Goal: Transaction & Acquisition: Download file/media

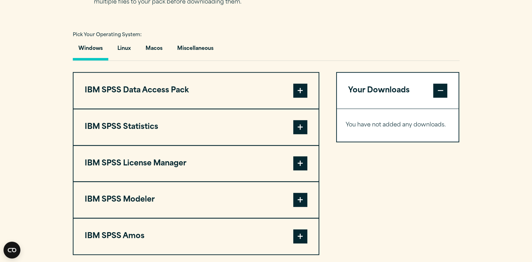
scroll to position [500, 0]
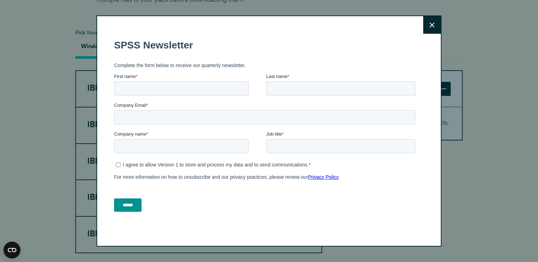
click at [431, 26] on icon at bounding box center [431, 25] width 5 height 5
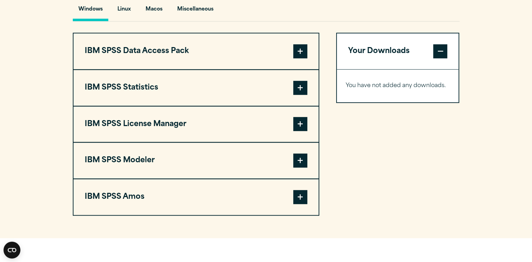
scroll to position [521, 0]
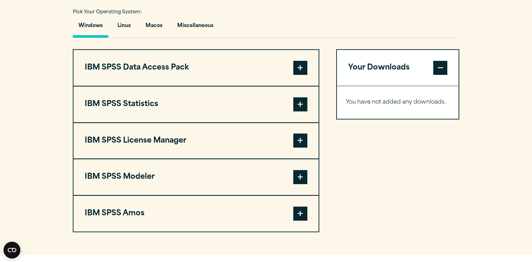
click at [297, 64] on span at bounding box center [300, 68] width 14 height 14
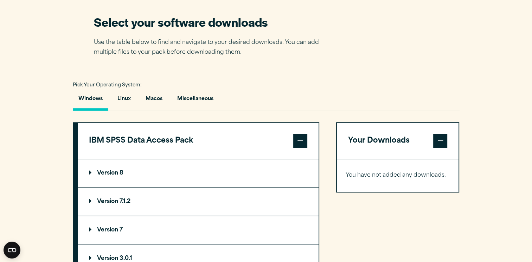
scroll to position [446, 0]
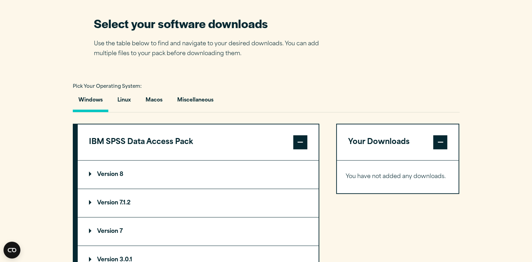
click at [299, 139] on span at bounding box center [300, 142] width 14 height 14
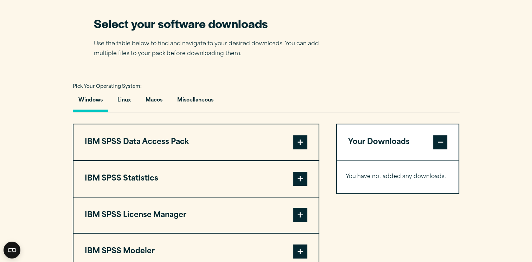
scroll to position [432, 0]
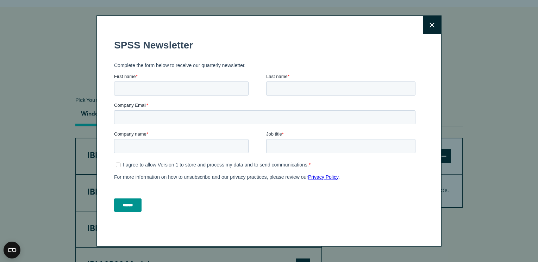
click at [432, 20] on button "Close" at bounding box center [432, 25] width 18 height 18
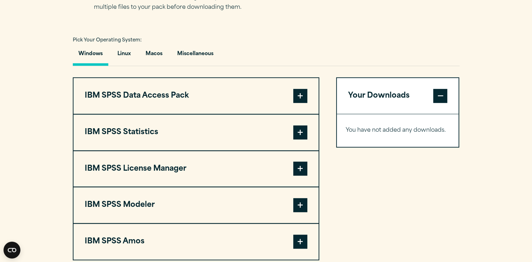
scroll to position [492, 0]
click at [300, 93] on span at bounding box center [300, 96] width 14 height 14
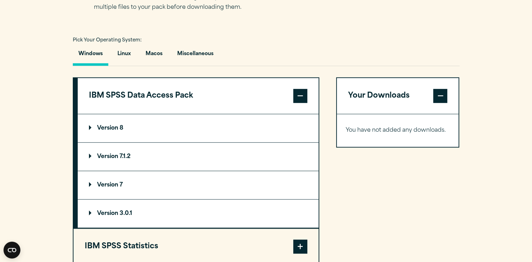
click at [110, 128] on p "Version 8" at bounding box center [106, 129] width 34 height 6
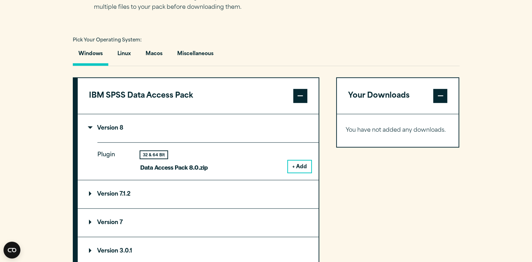
click at [304, 165] on button "+ Add" at bounding box center [299, 167] width 23 height 12
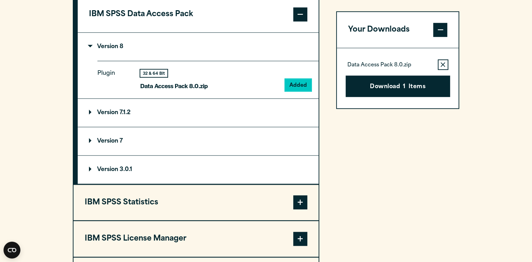
scroll to position [595, 0]
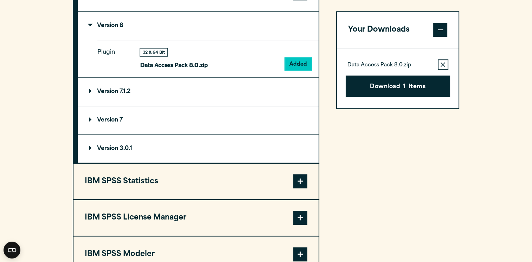
click at [299, 178] on span at bounding box center [300, 181] width 14 height 14
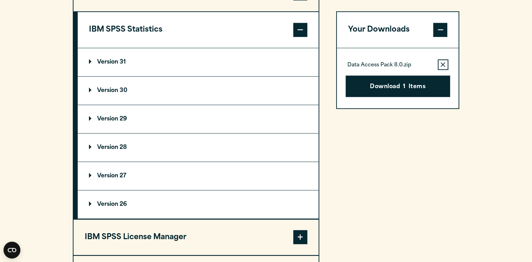
click at [125, 59] on p "Version 31" at bounding box center [107, 62] width 37 height 6
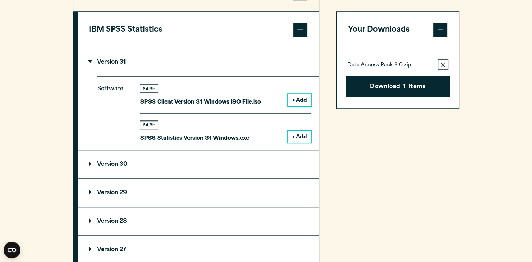
click at [302, 99] on button "+ Add" at bounding box center [299, 100] width 23 height 12
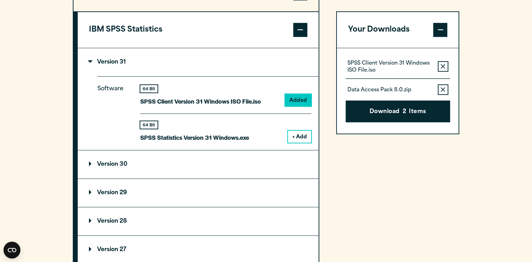
click at [300, 25] on span at bounding box center [300, 30] width 14 height 14
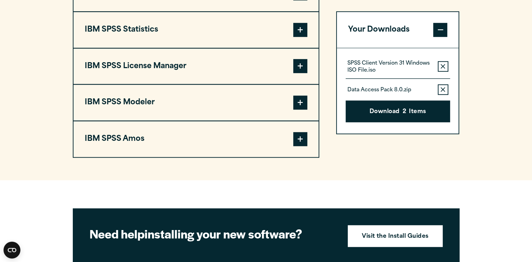
click at [299, 65] on span at bounding box center [300, 66] width 14 height 14
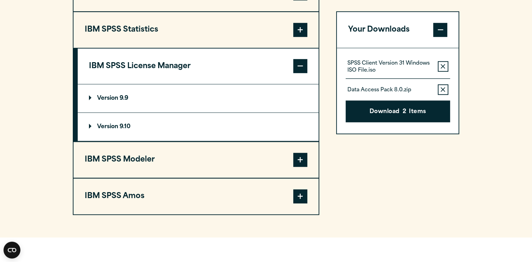
click at [119, 97] on p "Version 9.9" at bounding box center [108, 99] width 39 height 6
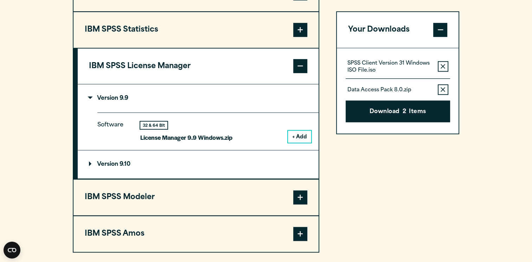
click at [119, 97] on p "Version 9.9" at bounding box center [108, 99] width 39 height 6
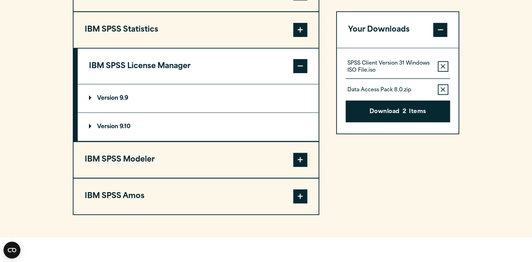
click at [129, 125] on p "Version 9.10" at bounding box center [110, 127] width 42 height 6
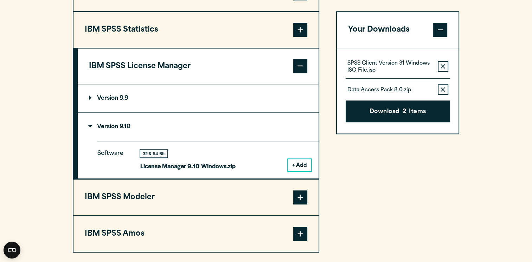
click at [301, 162] on button "+ Add" at bounding box center [299, 165] width 23 height 12
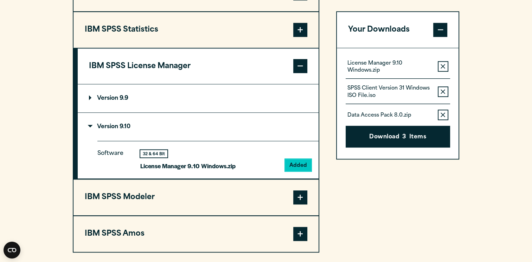
click at [268, 91] on summary "Version 9.9" at bounding box center [198, 98] width 241 height 28
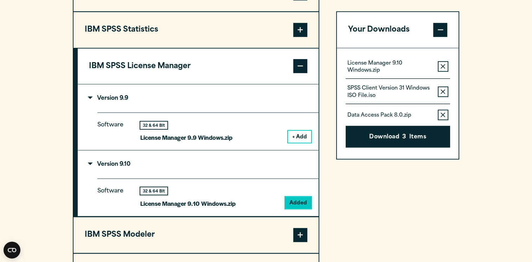
click at [441, 66] on icon "button" at bounding box center [443, 66] width 5 height 5
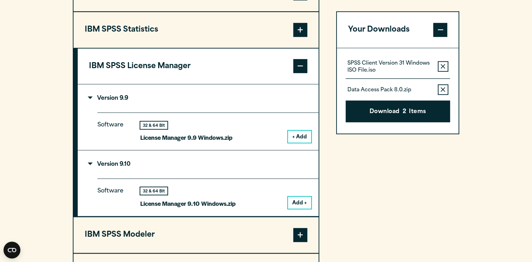
click at [300, 138] on button "+ Add" at bounding box center [299, 137] width 23 height 12
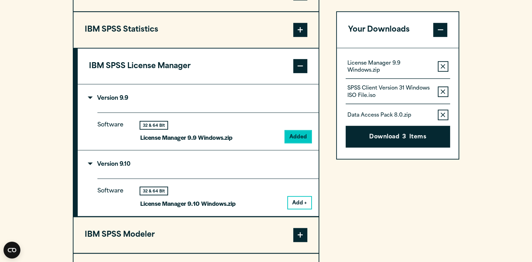
click at [300, 63] on span at bounding box center [300, 66] width 14 height 14
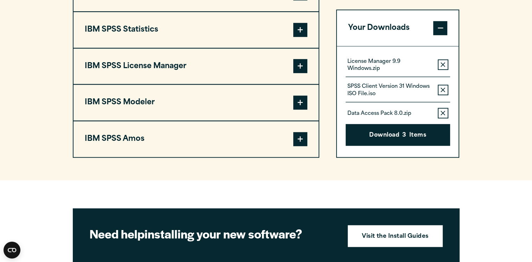
click at [304, 101] on span at bounding box center [300, 103] width 14 height 14
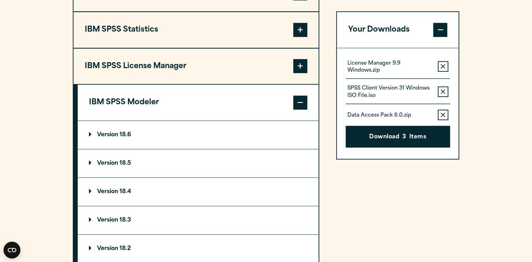
click at [233, 130] on summary "Version 18.6" at bounding box center [198, 135] width 241 height 28
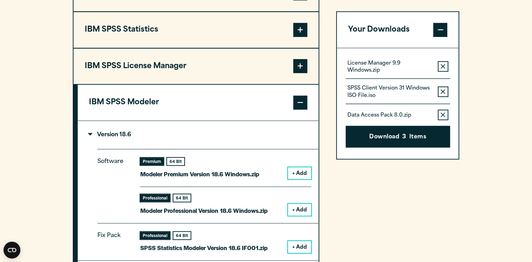
click at [300, 172] on button "+ Add" at bounding box center [299, 173] width 23 height 12
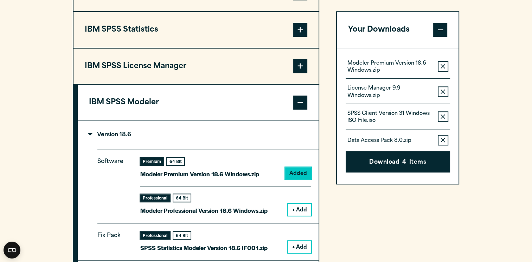
click at [298, 99] on span at bounding box center [300, 103] width 14 height 14
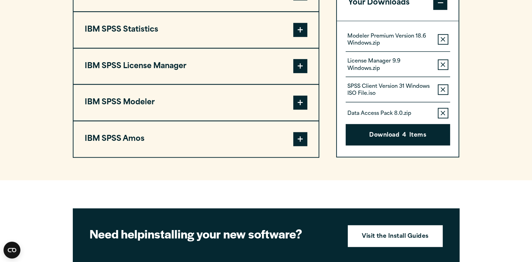
click at [298, 141] on span at bounding box center [300, 139] width 14 height 14
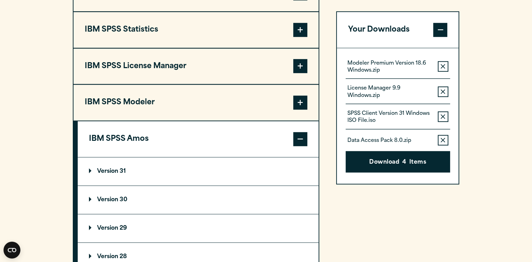
click at [196, 167] on summary "Version 31" at bounding box center [198, 172] width 241 height 28
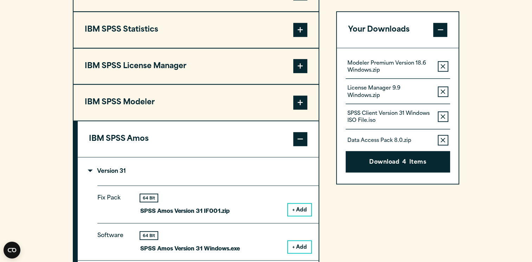
click at [292, 207] on button "+ Add" at bounding box center [299, 210] width 23 height 12
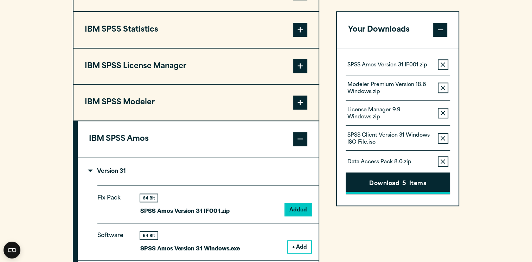
click at [408, 185] on button "Download 5 Items" at bounding box center [398, 184] width 104 height 22
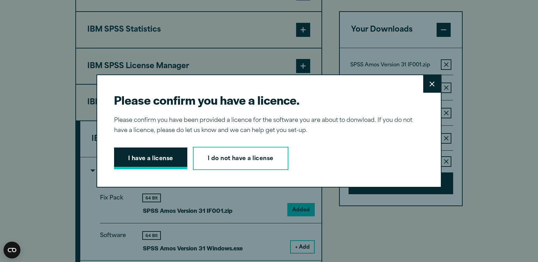
click at [155, 161] on button "I have a license" at bounding box center [150, 159] width 73 height 22
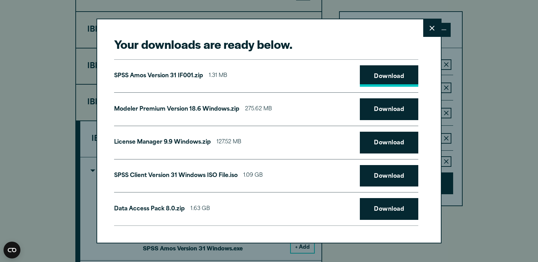
click at [367, 77] on link "Download" at bounding box center [389, 76] width 58 height 22
click at [374, 112] on link "Download" at bounding box center [389, 109] width 58 height 22
click at [386, 144] on link "Download" at bounding box center [389, 143] width 58 height 22
click at [390, 178] on link "Download" at bounding box center [389, 176] width 58 height 22
click at [382, 210] on link "Download" at bounding box center [389, 209] width 58 height 22
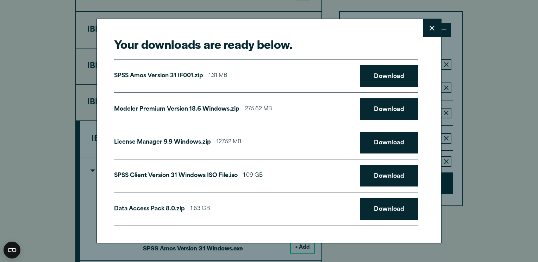
click at [326, 30] on div "Your downloads are ready below. Close SPSS [PERSON_NAME] Version 31 IF001.zip 1…" at bounding box center [268, 131] width 345 height 225
click at [424, 29] on button "Close" at bounding box center [432, 28] width 18 height 18
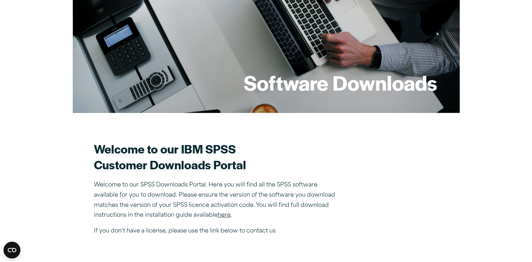
scroll to position [0, 0]
